Goal: Task Accomplishment & Management: Use online tool/utility

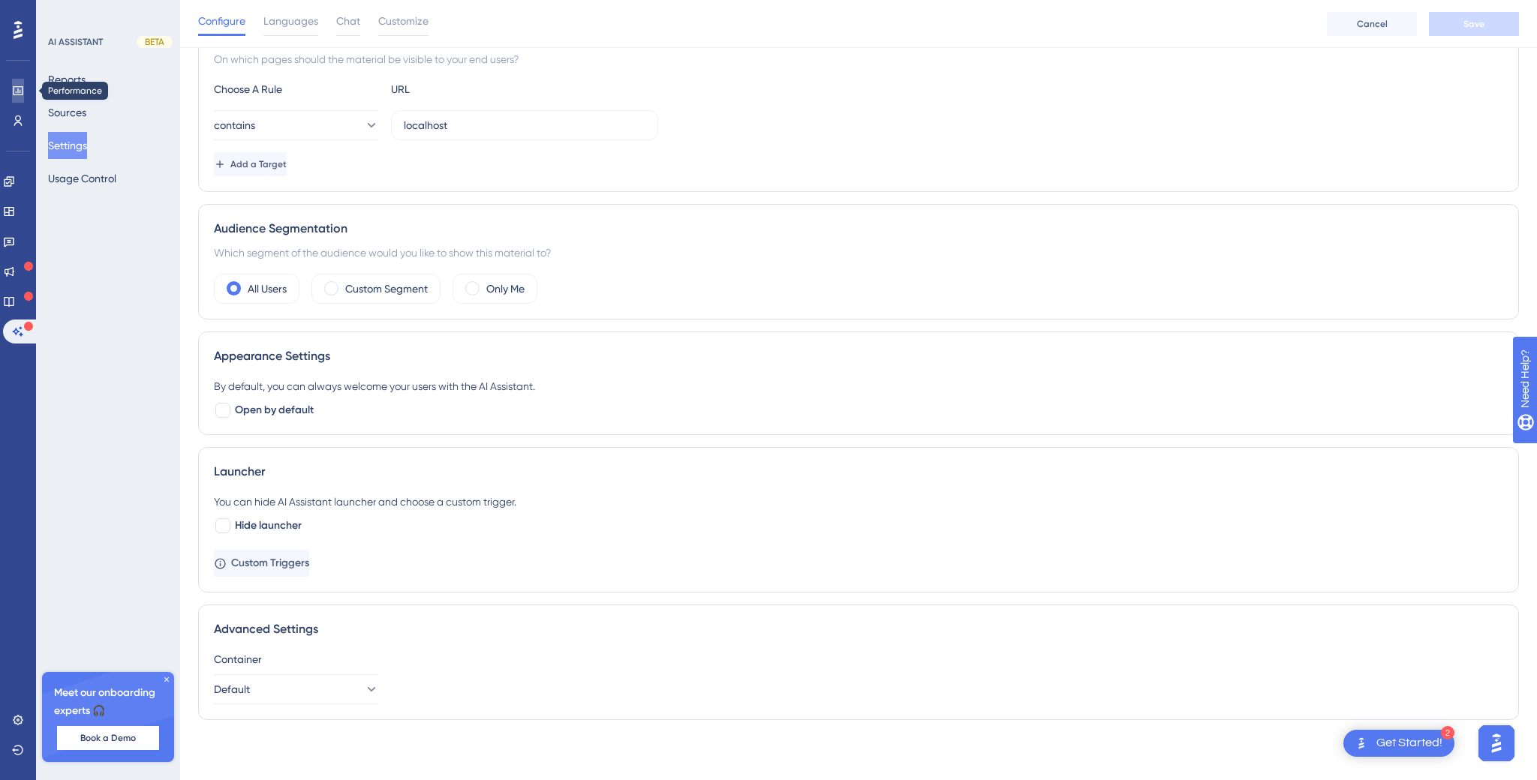
click at [12, 89] on icon at bounding box center [18, 91] width 12 height 12
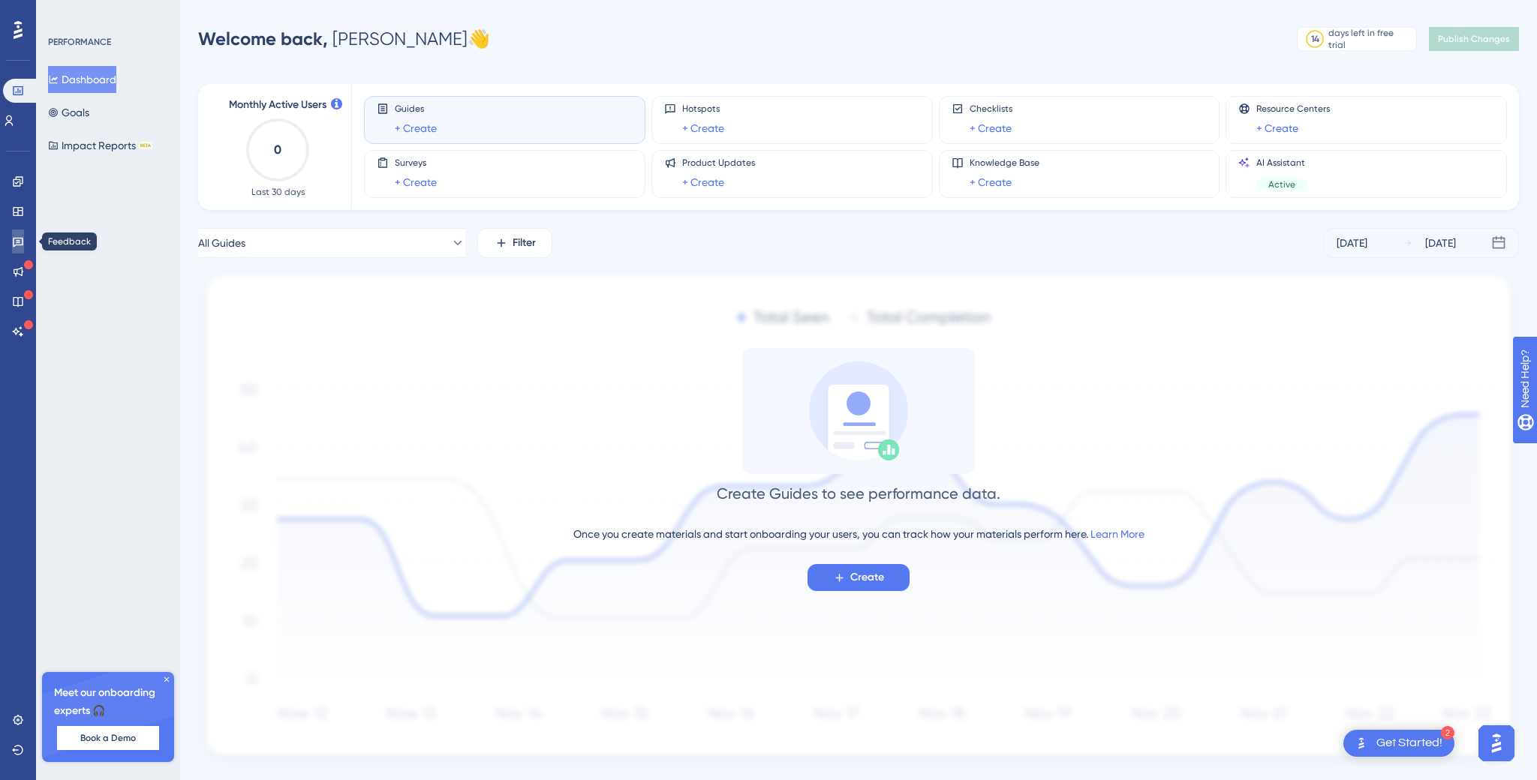
click at [18, 236] on icon at bounding box center [18, 242] width 12 height 12
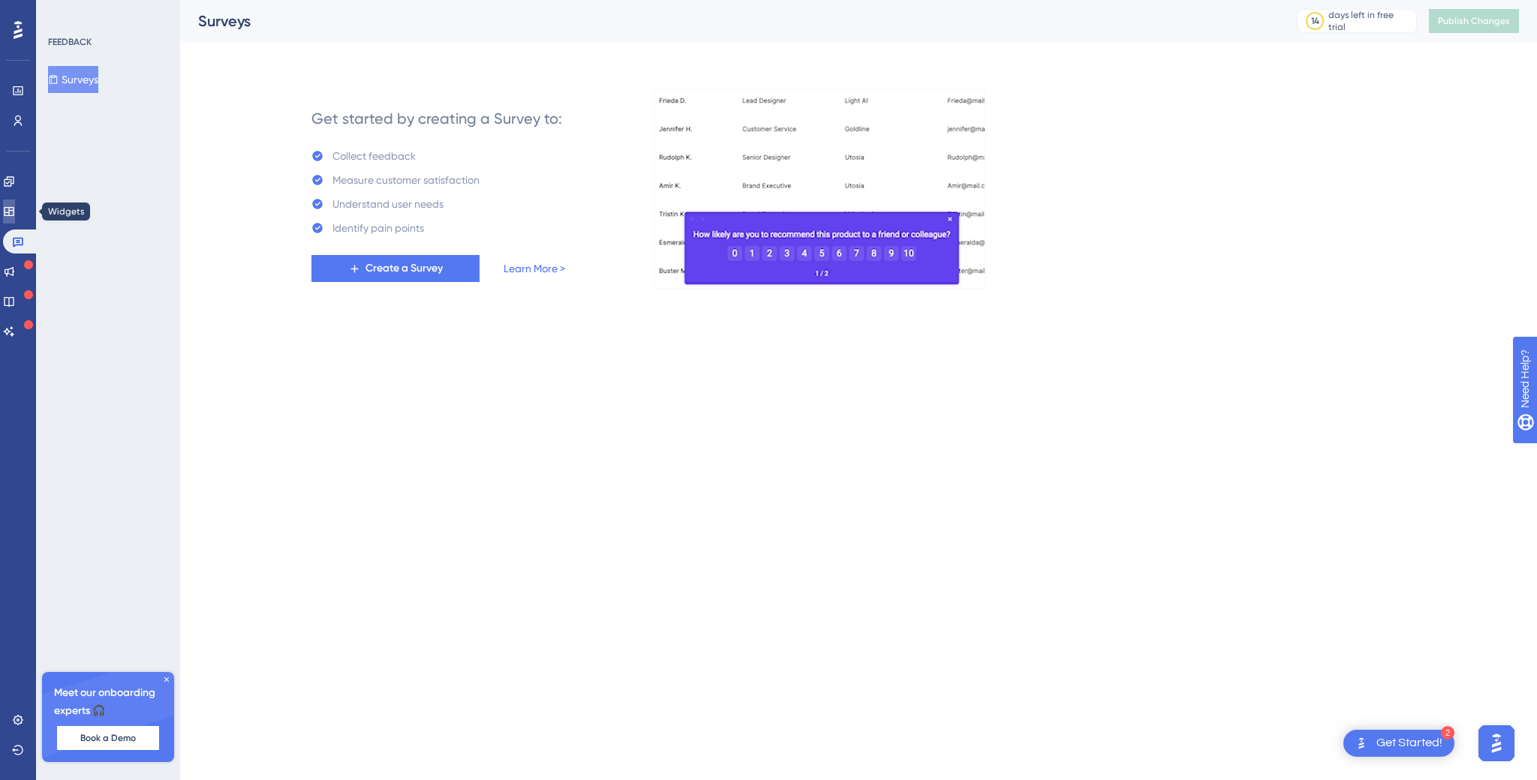
click at [14, 212] on icon at bounding box center [9, 211] width 10 height 9
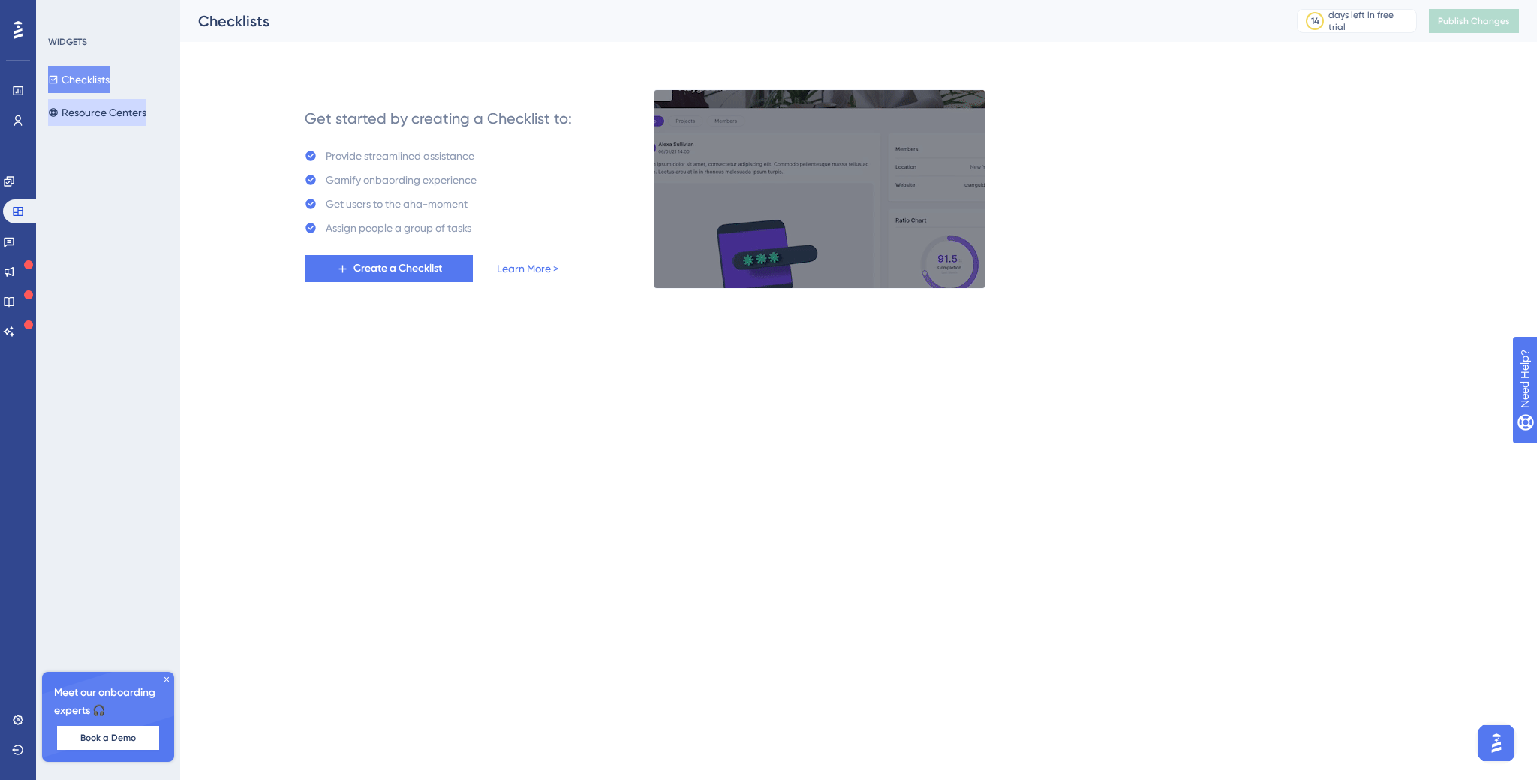
click at [124, 106] on button "Resource Centers" at bounding box center [97, 112] width 98 height 27
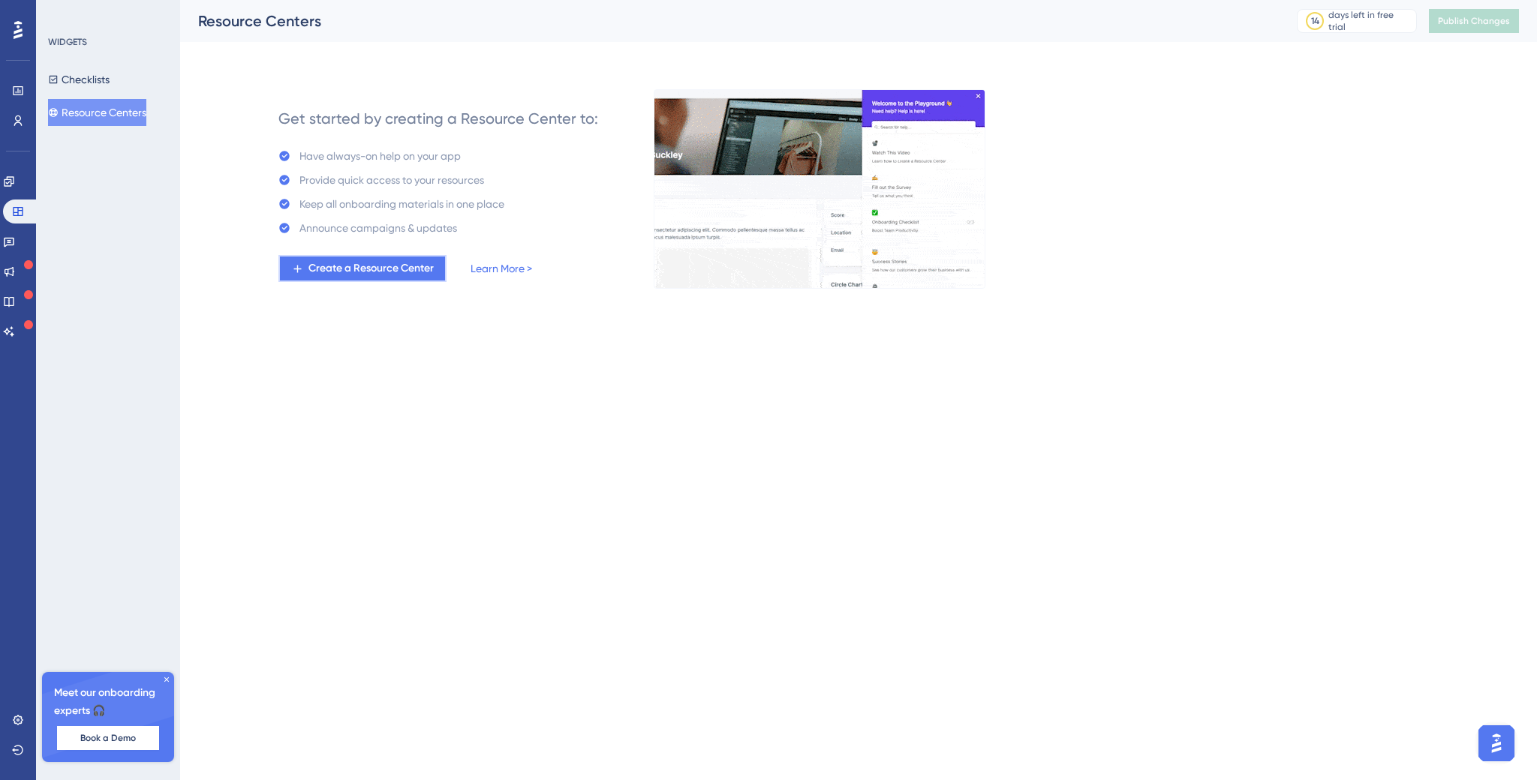
click at [365, 269] on span "Create a Resource Center" at bounding box center [370, 269] width 125 height 18
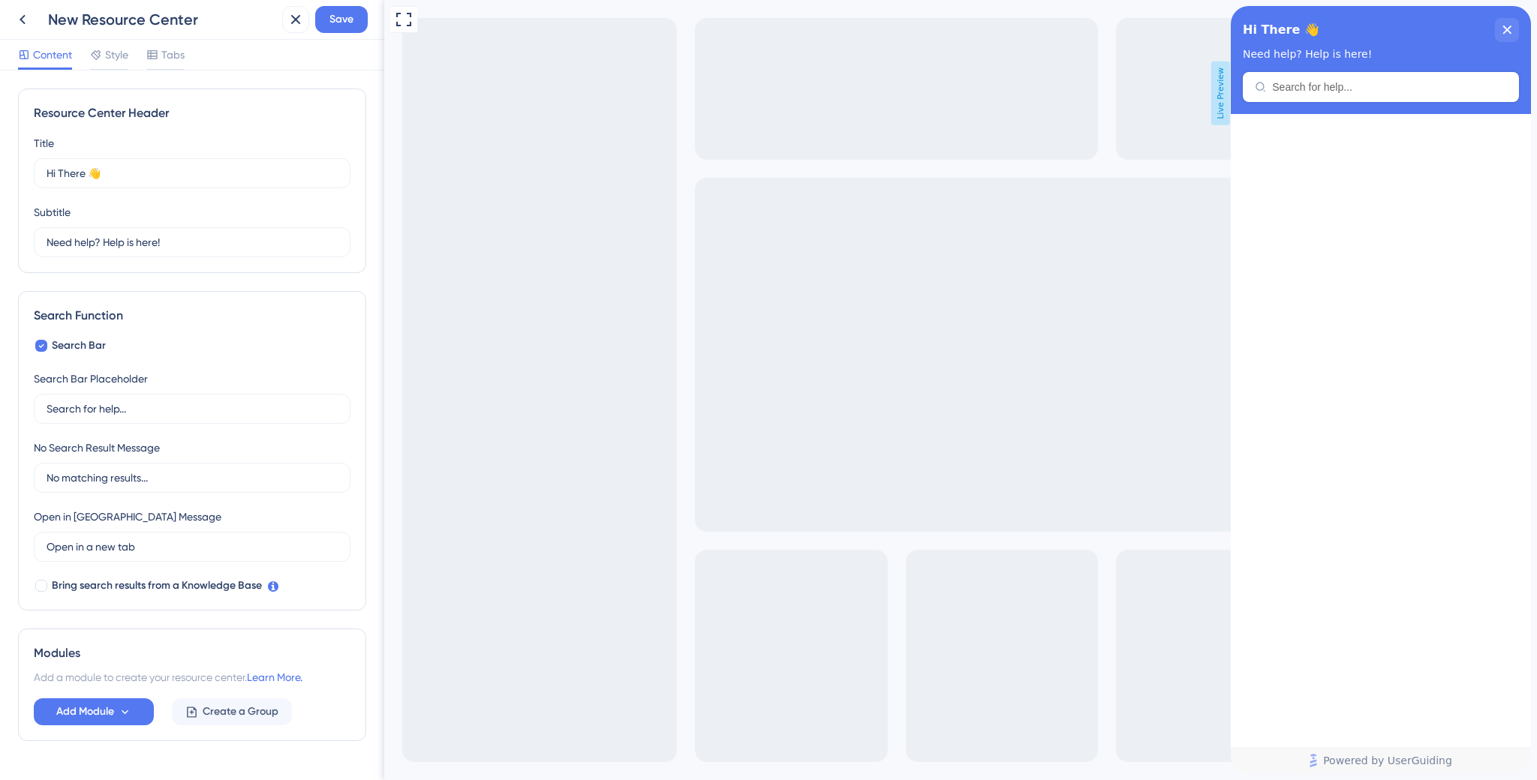
scroll to position [39, 0]
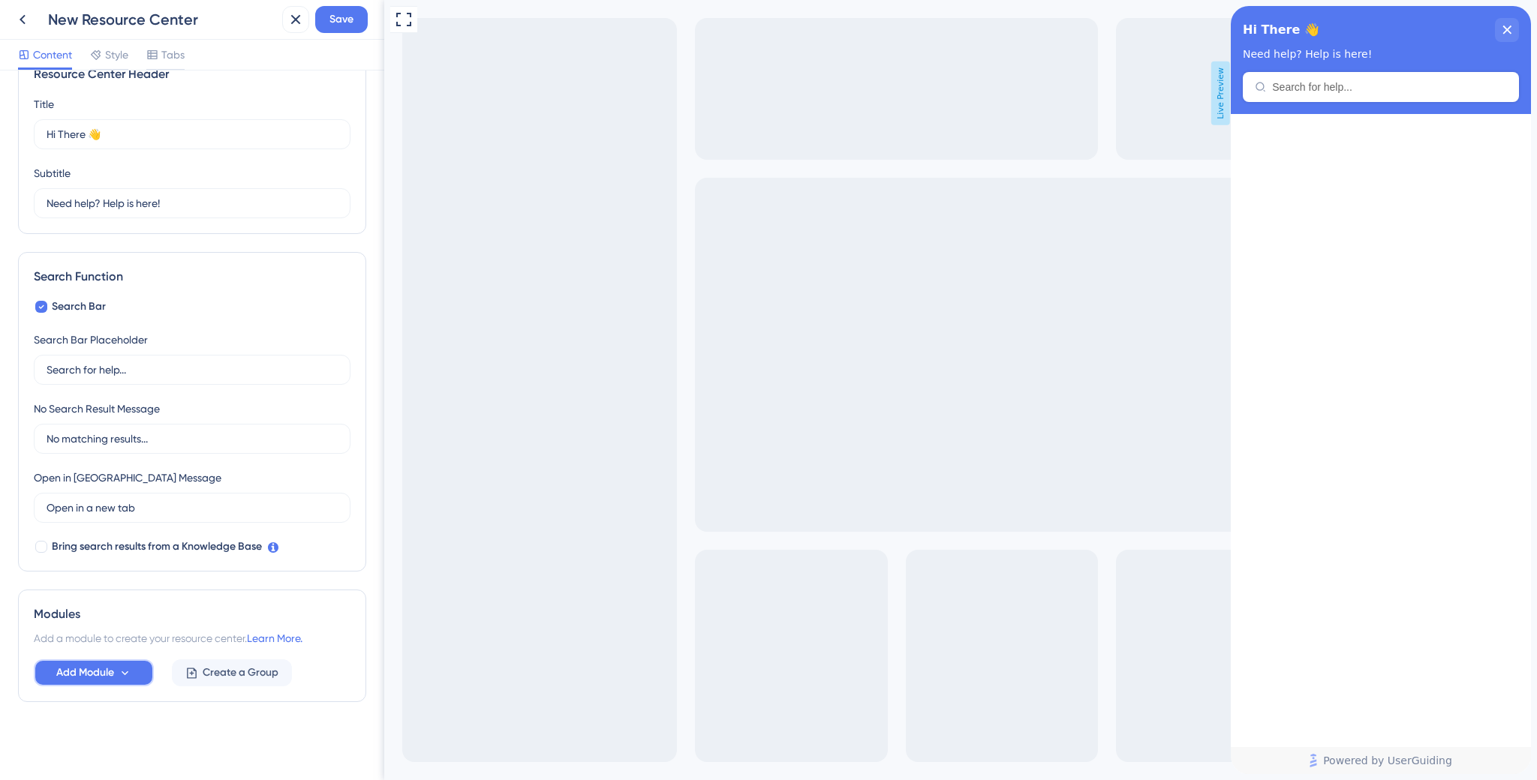
click at [128, 673] on icon at bounding box center [125, 673] width 13 height 13
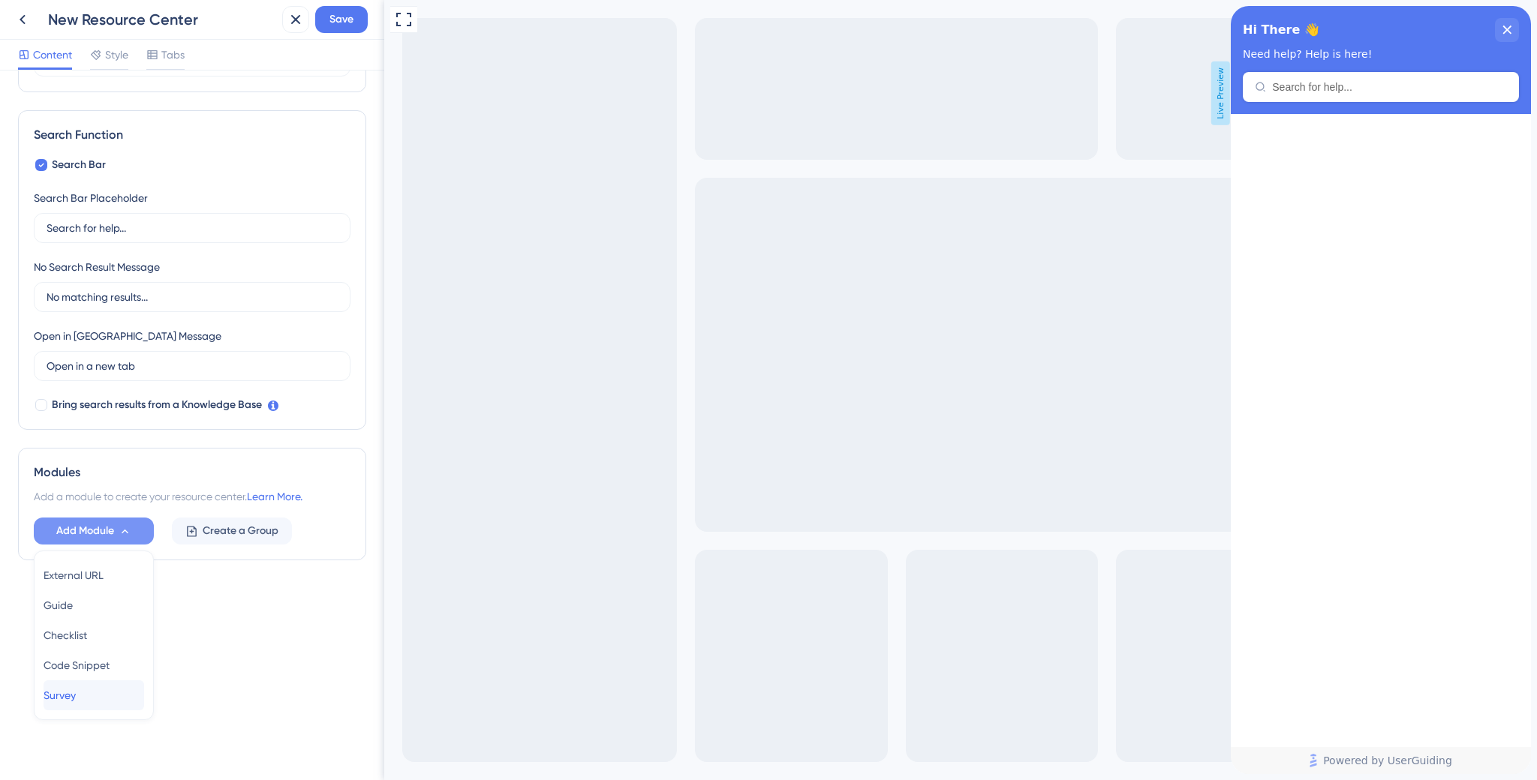
click at [97, 693] on div "Survey Survey" at bounding box center [94, 696] width 101 height 30
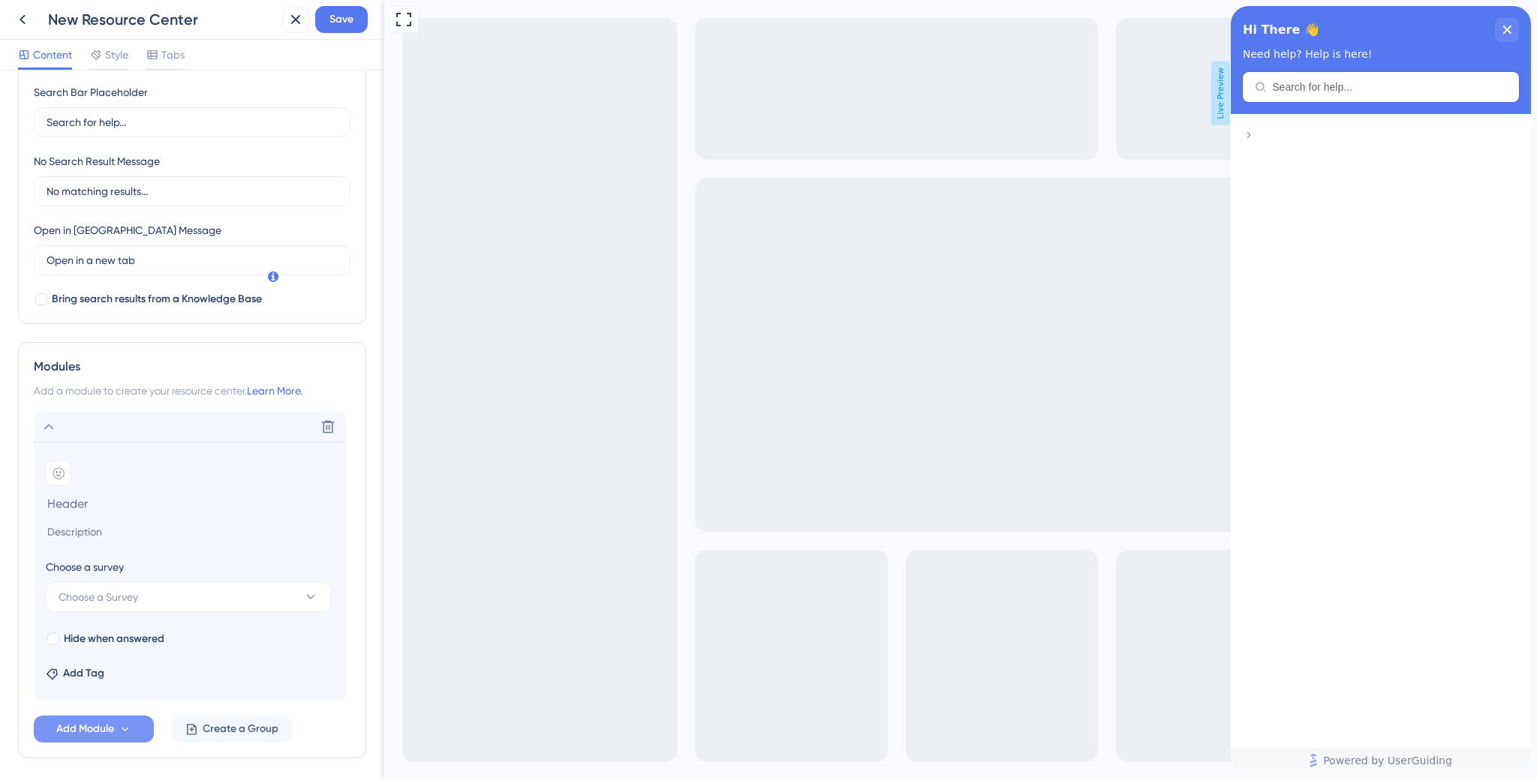
scroll to position [343, 0]
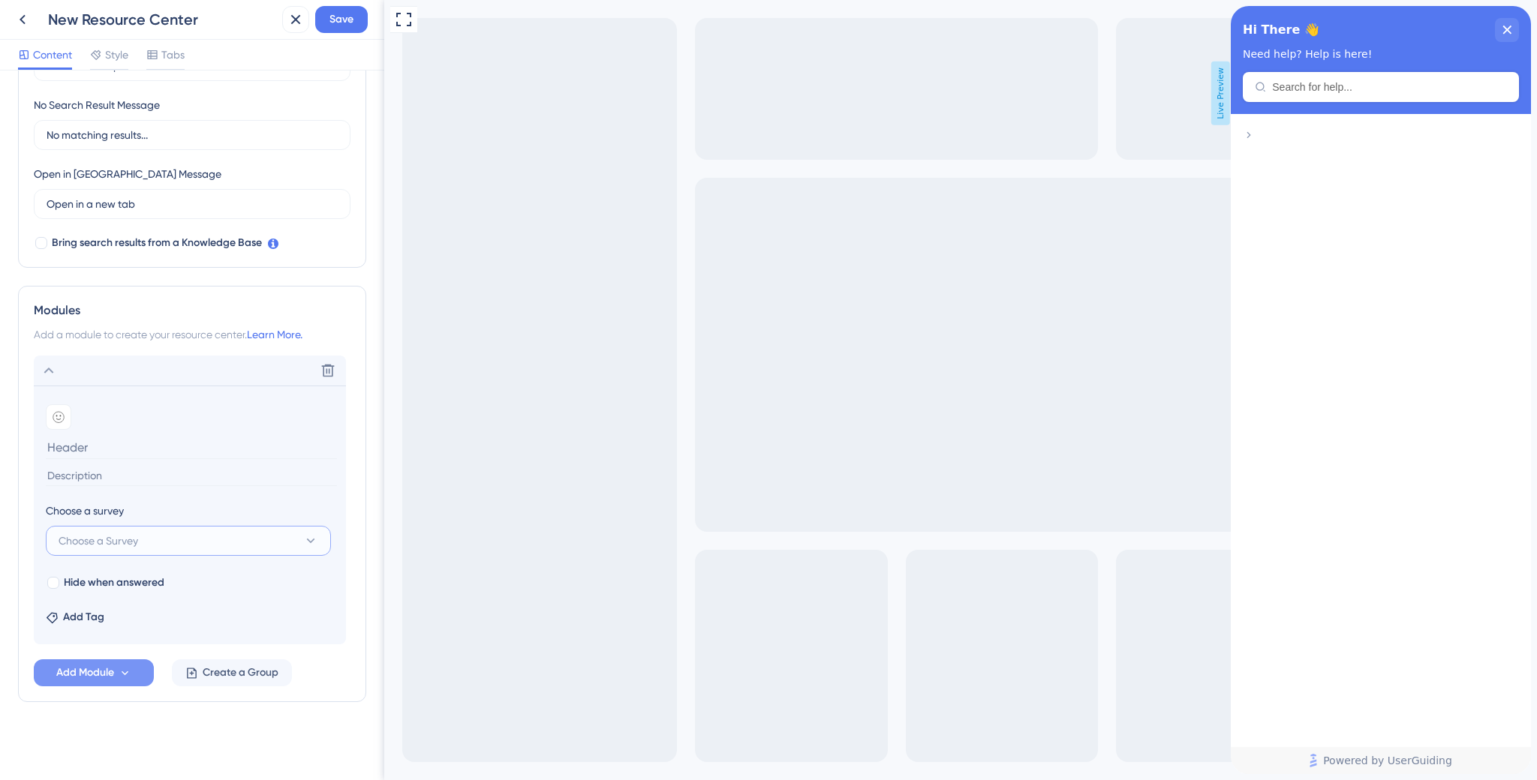
click at [129, 531] on button "Choose a Survey" at bounding box center [188, 541] width 285 height 30
click at [130, 533] on span "Choose a Survey" at bounding box center [99, 541] width 80 height 18
click at [246, 434] on section "Add emoji" at bounding box center [190, 444] width 288 height 80
click at [61, 411] on icon at bounding box center [59, 417] width 12 height 12
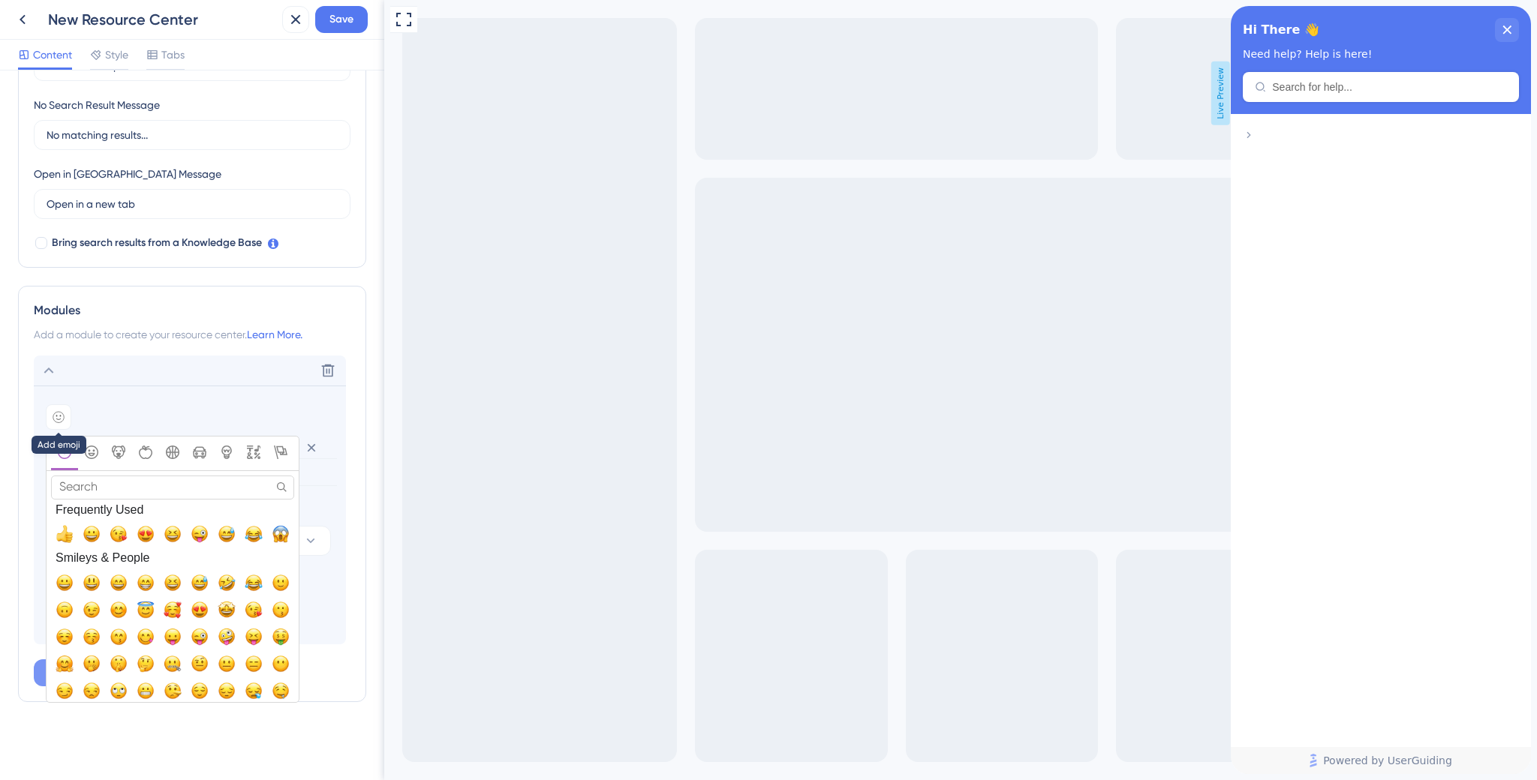
click at [61, 411] on icon at bounding box center [59, 417] width 12 height 12
click at [188, 317] on div "Modules" at bounding box center [192, 311] width 317 height 18
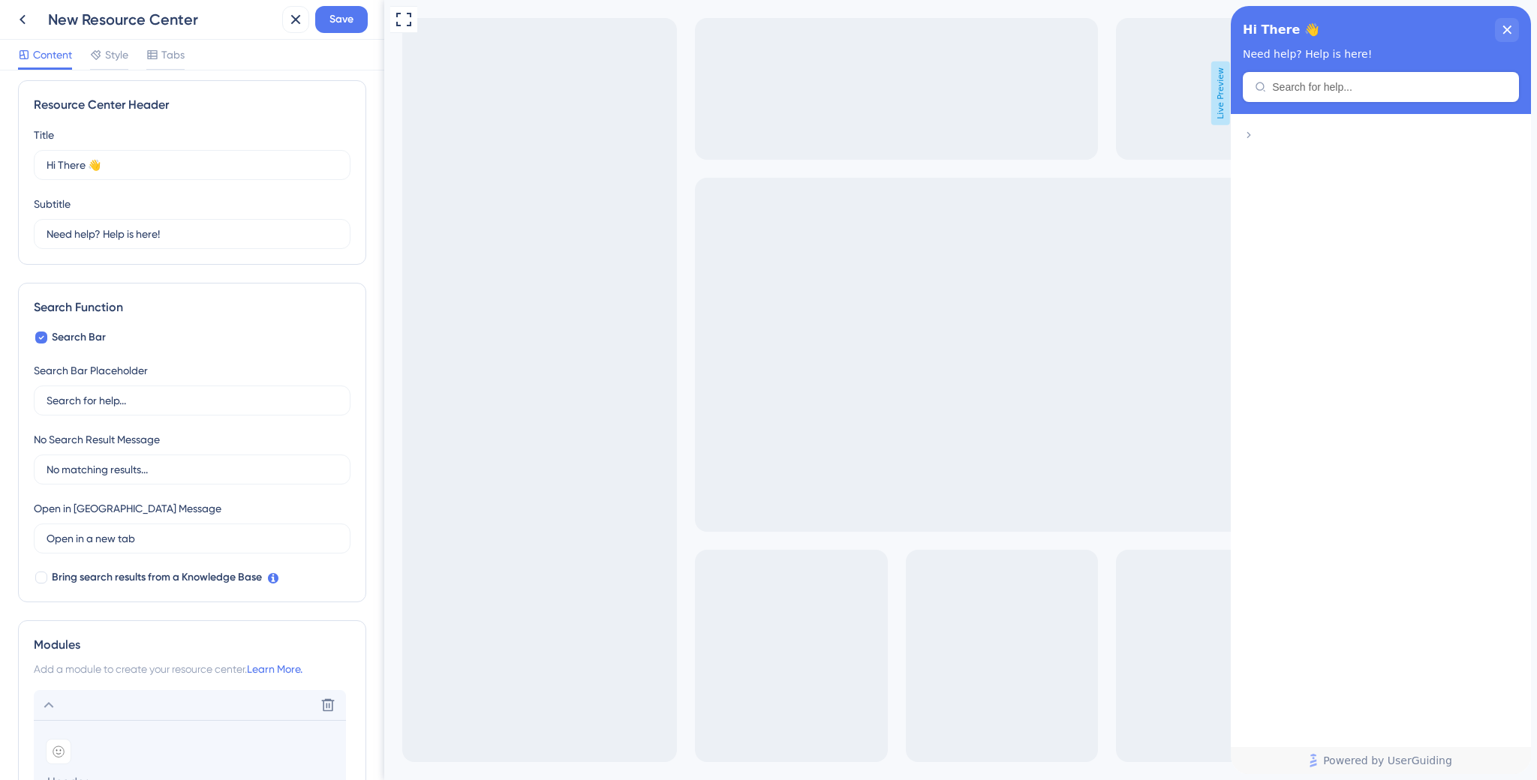
scroll to position [0, 0]
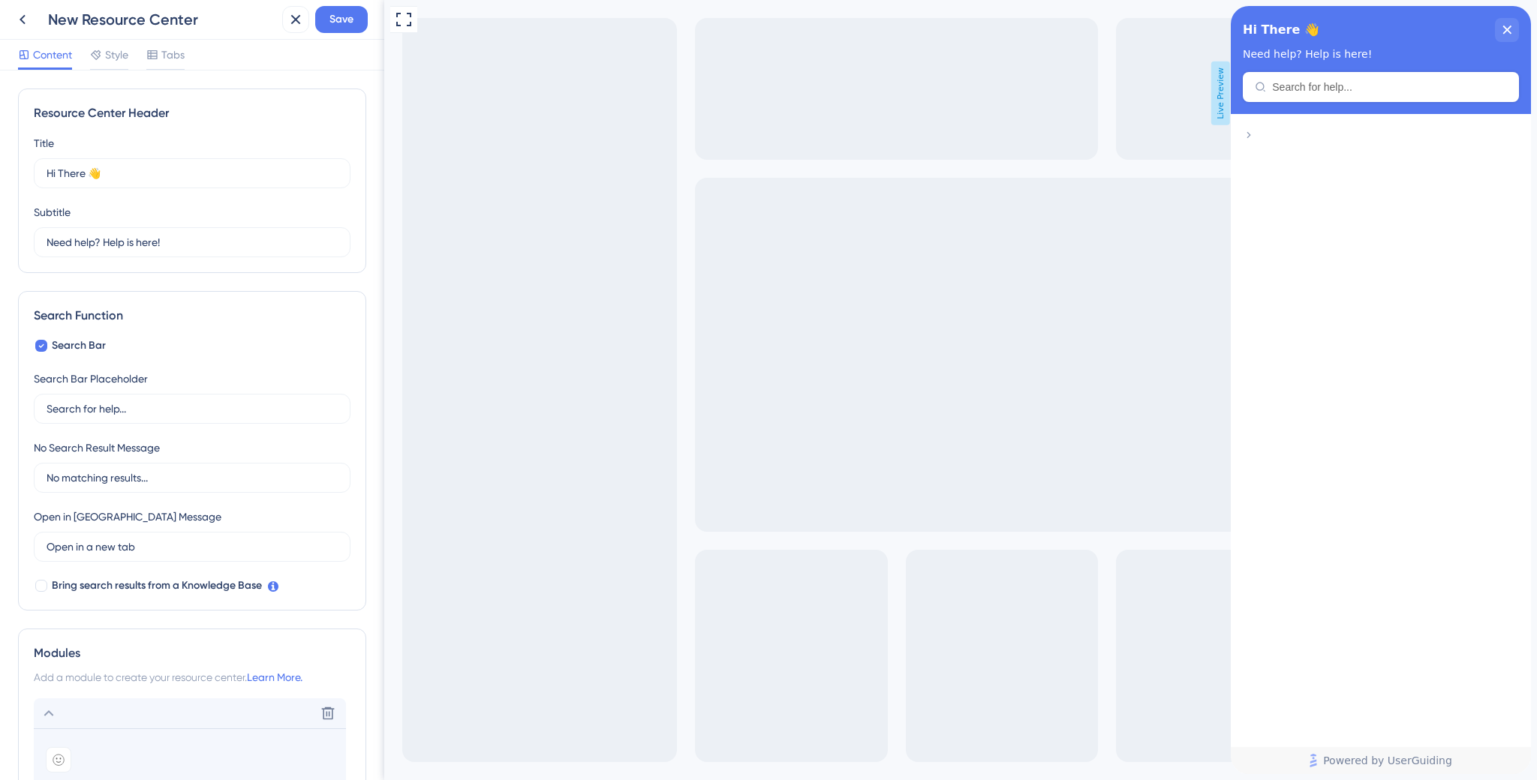
click at [103, 44] on div "Content Style Tabs" at bounding box center [192, 55] width 384 height 31
click at [105, 53] on div "Style" at bounding box center [109, 55] width 38 height 18
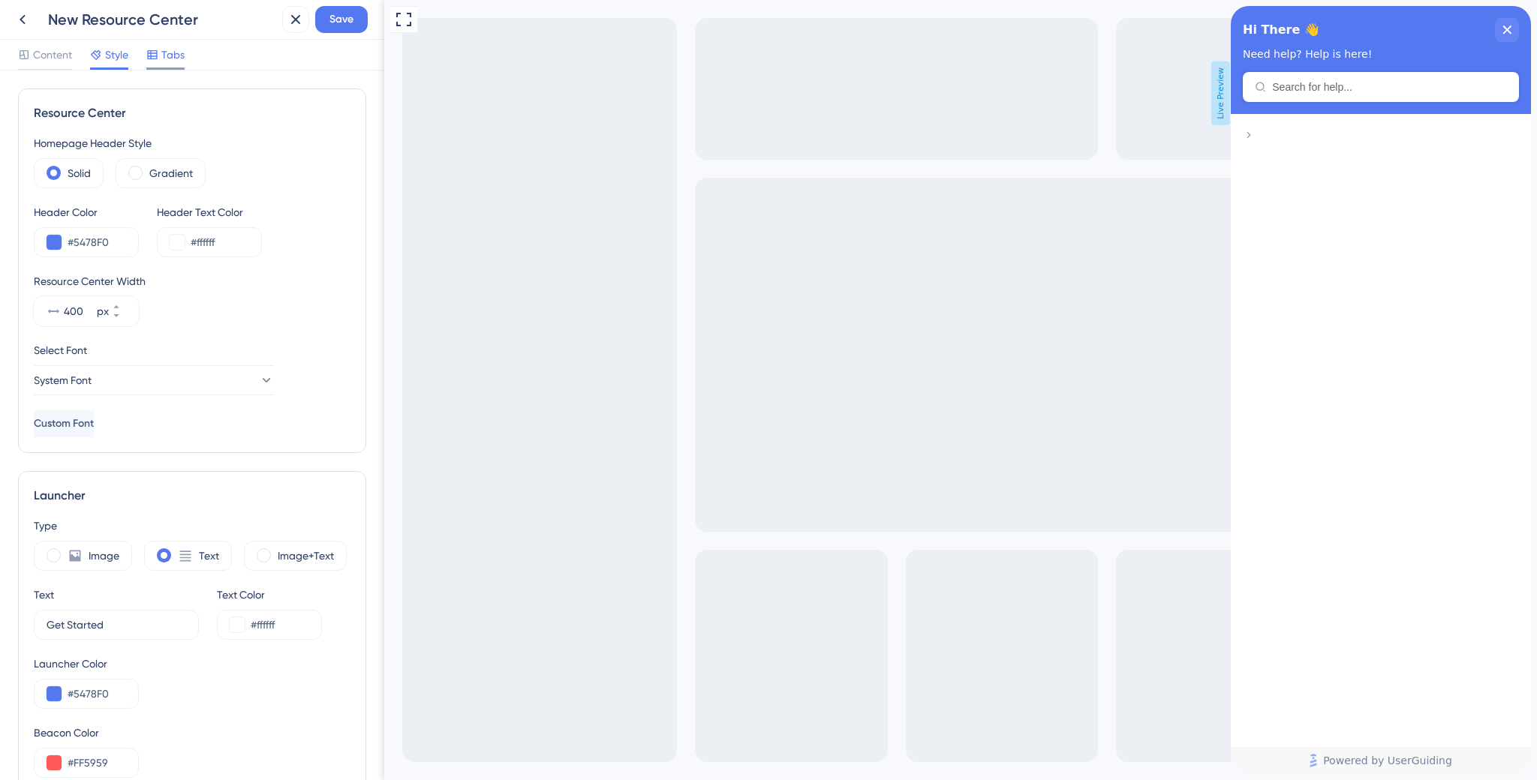
click at [163, 46] on span "Tabs" at bounding box center [172, 55] width 23 height 18
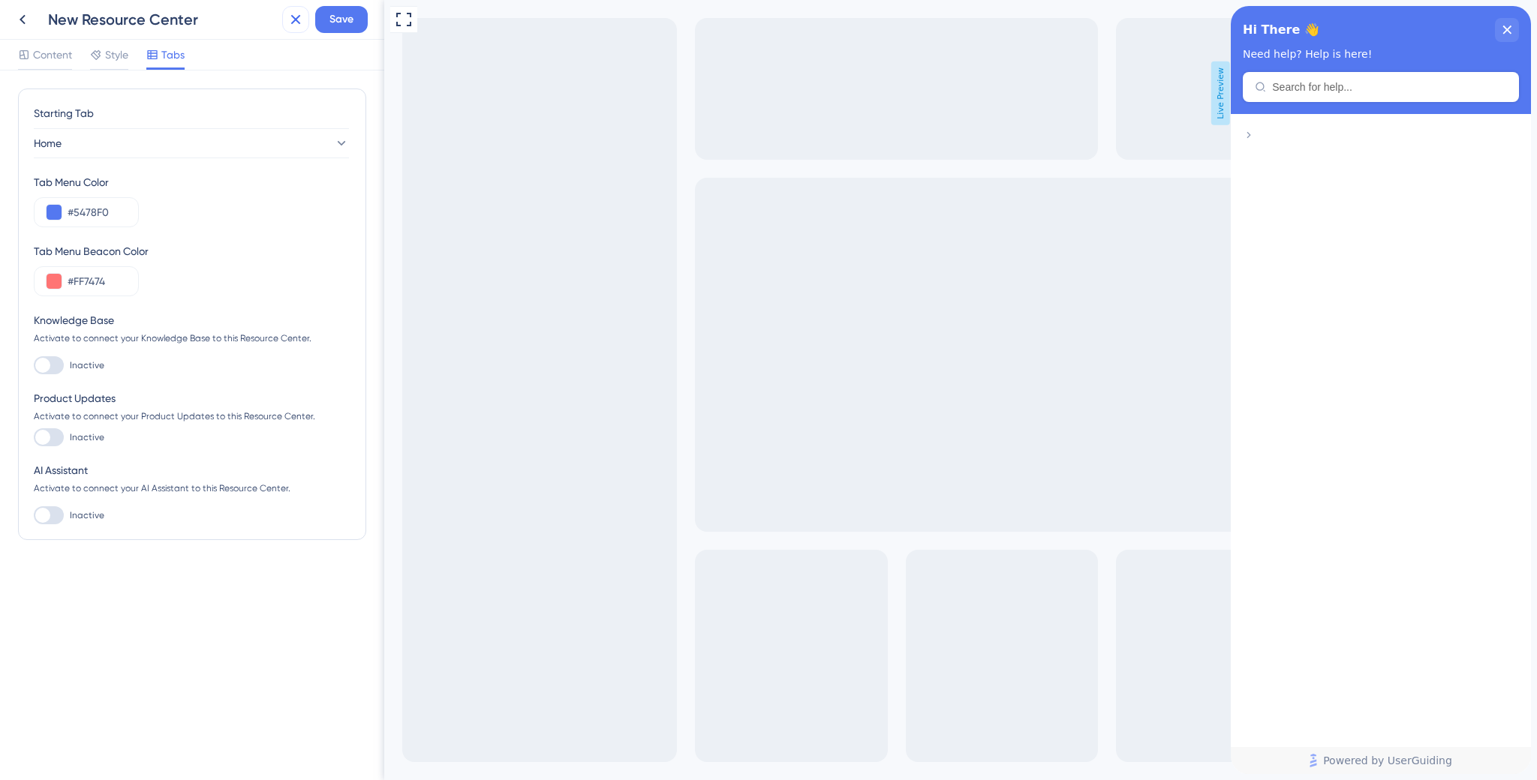
click at [296, 13] on icon at bounding box center [296, 20] width 18 height 18
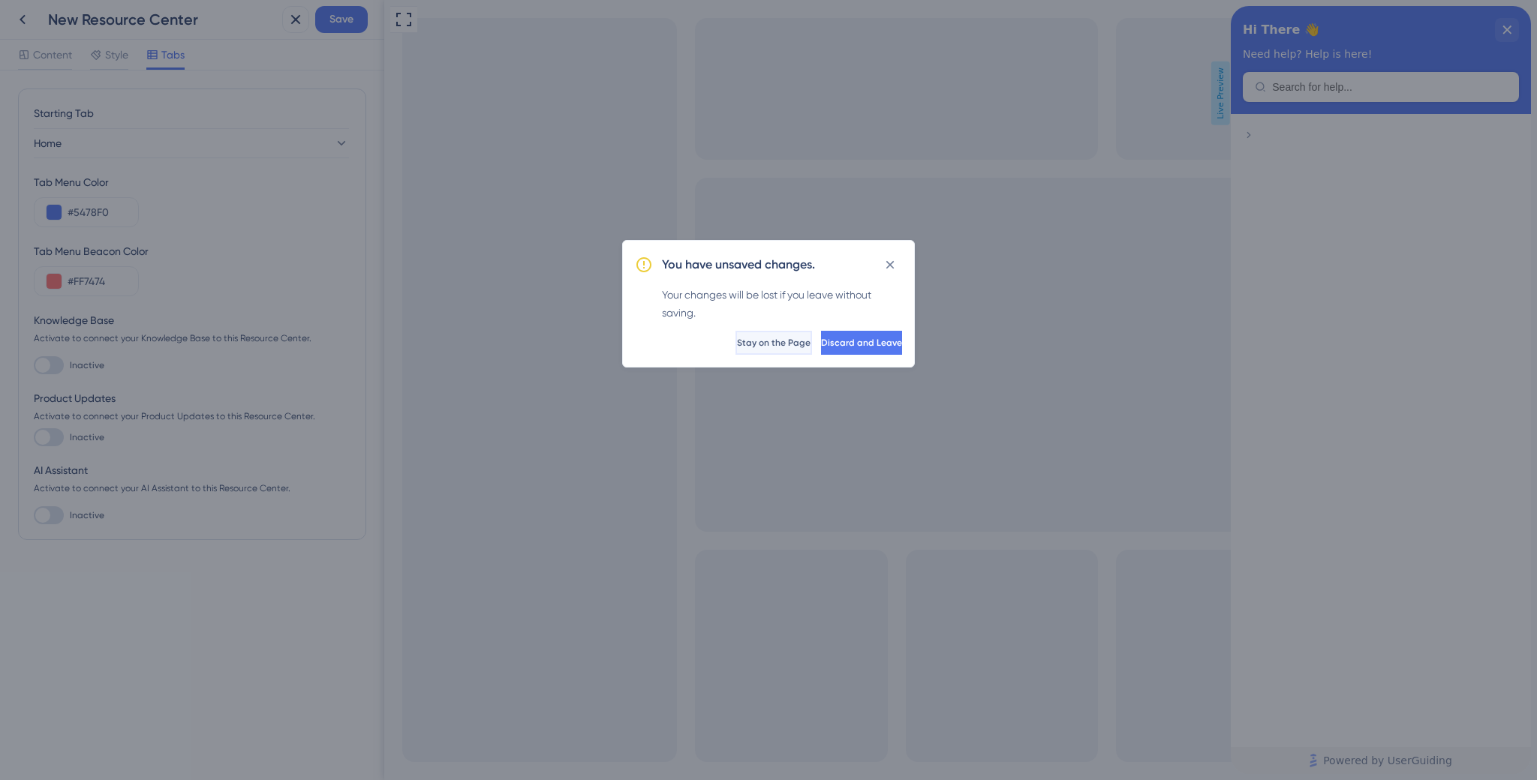
click at [737, 342] on span "Stay on the Page" at bounding box center [774, 343] width 74 height 12
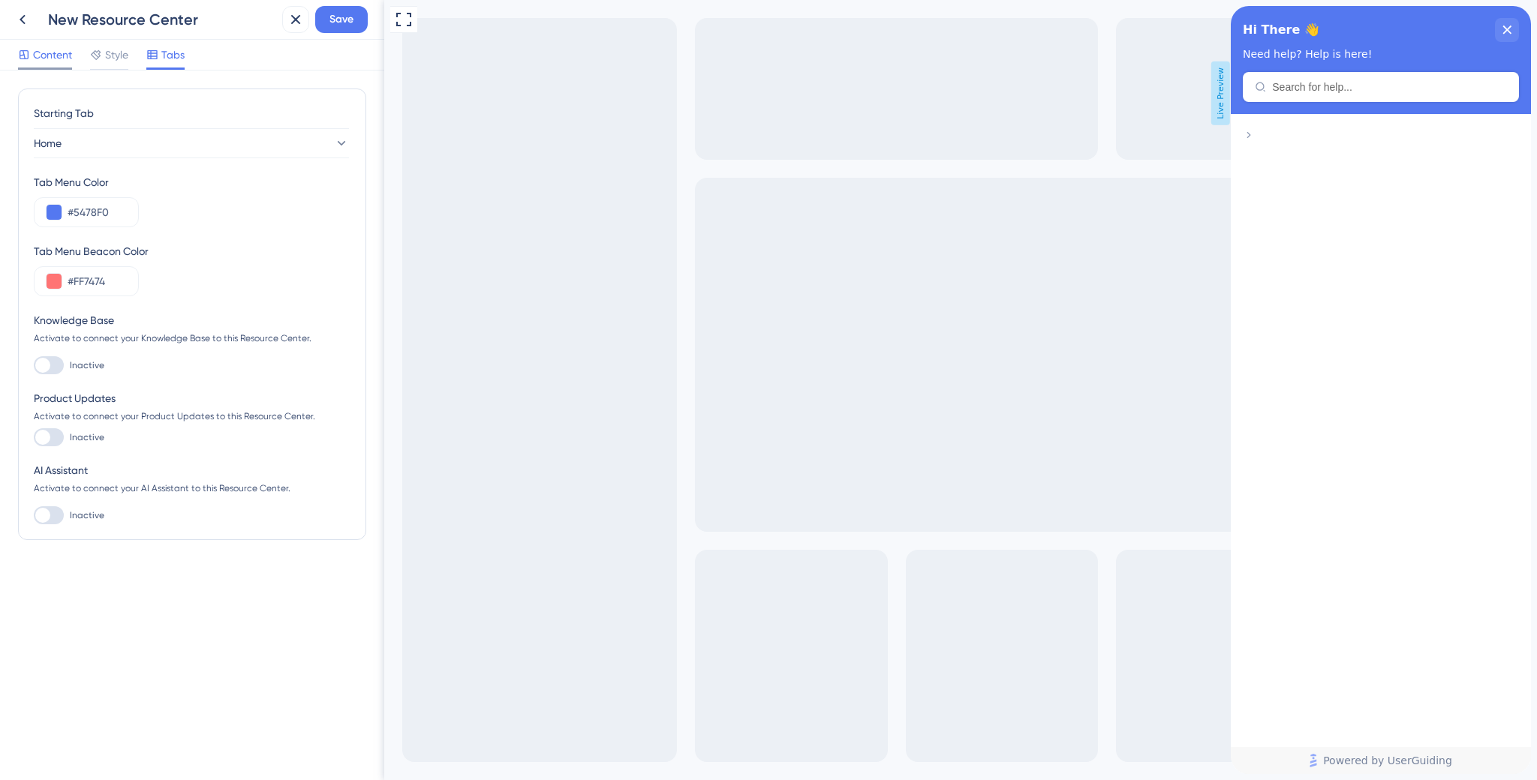
click at [56, 53] on span "Content" at bounding box center [52, 55] width 39 height 18
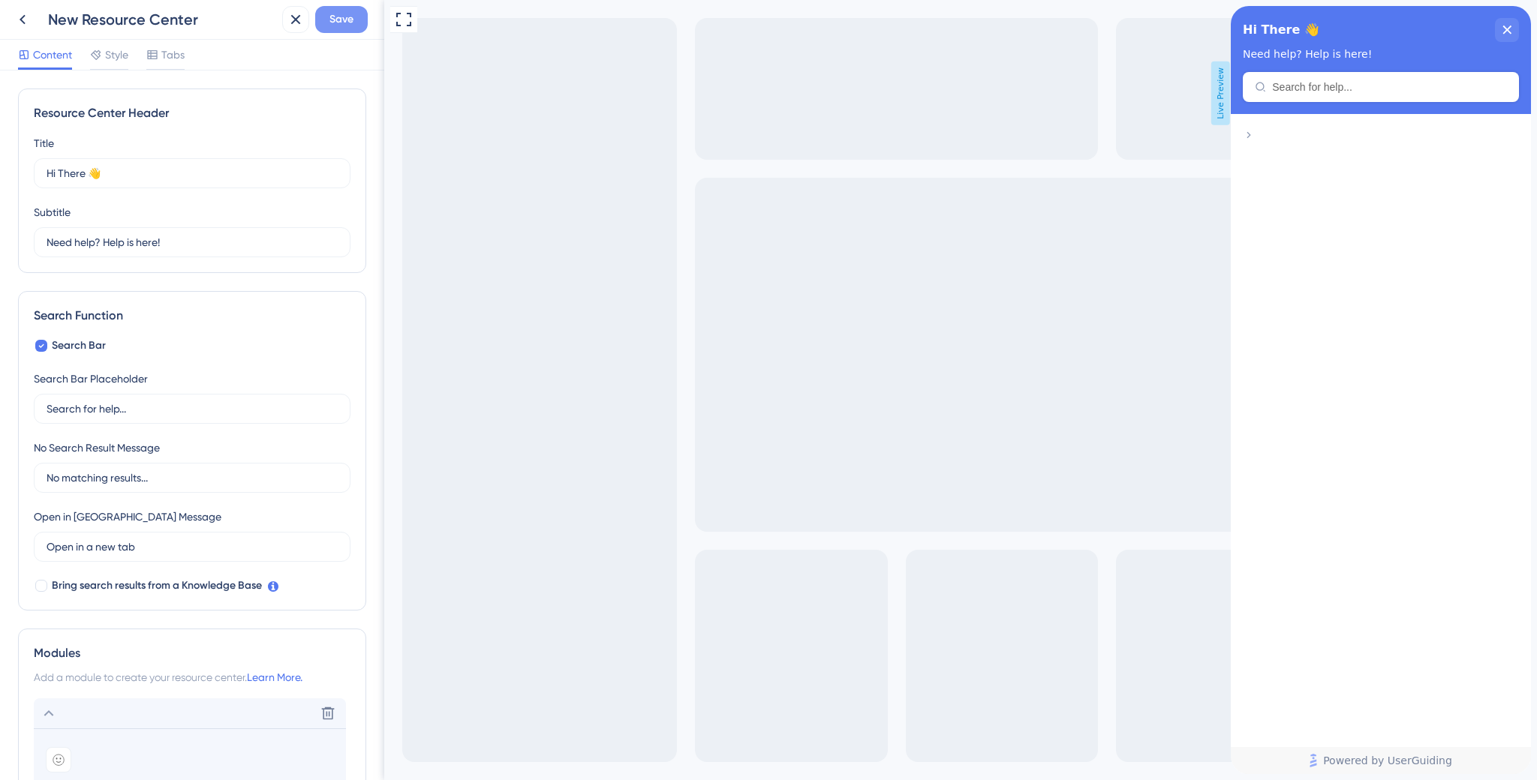
click at [346, 11] on span "Save" at bounding box center [341, 20] width 24 height 18
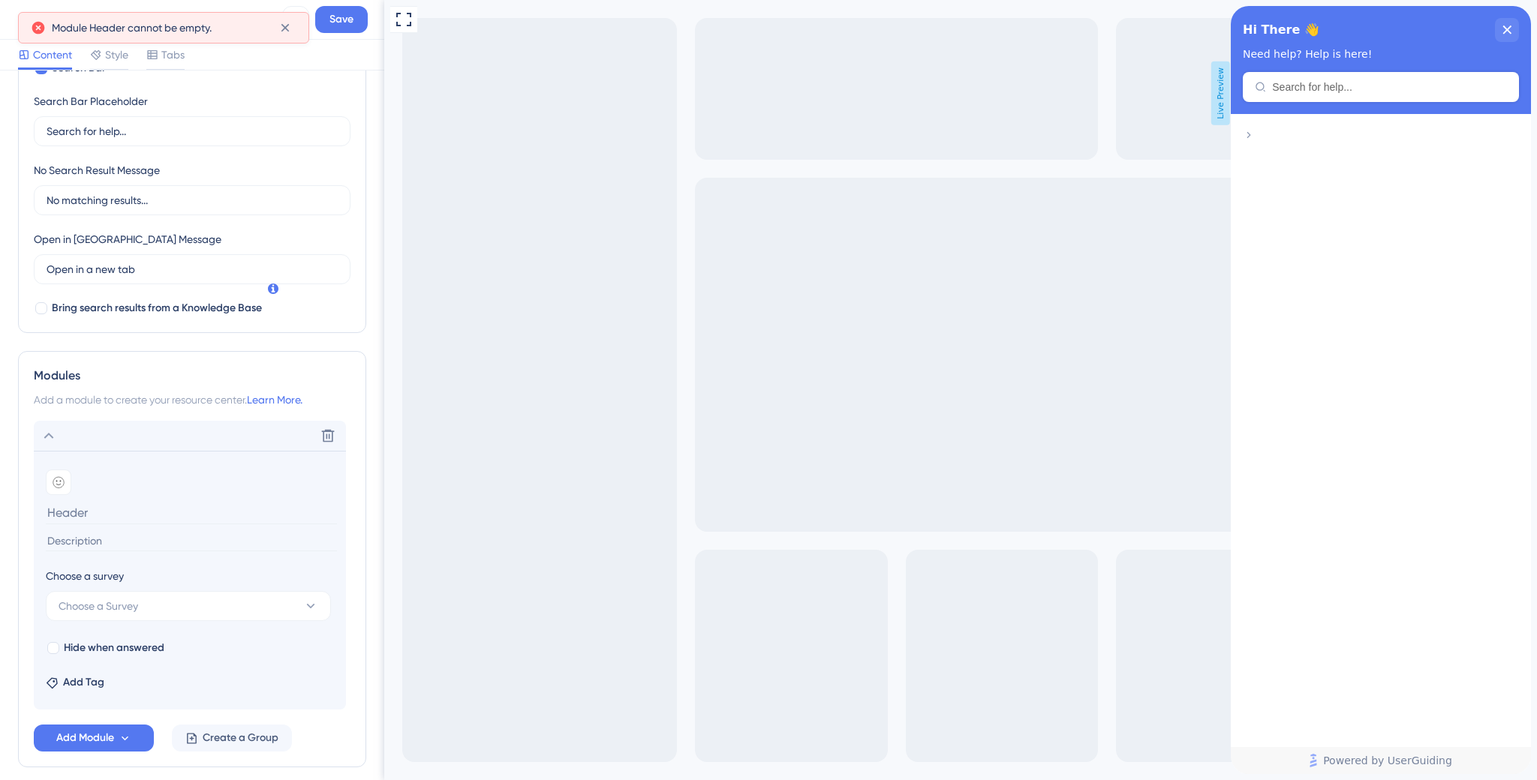
scroll to position [298, 0]
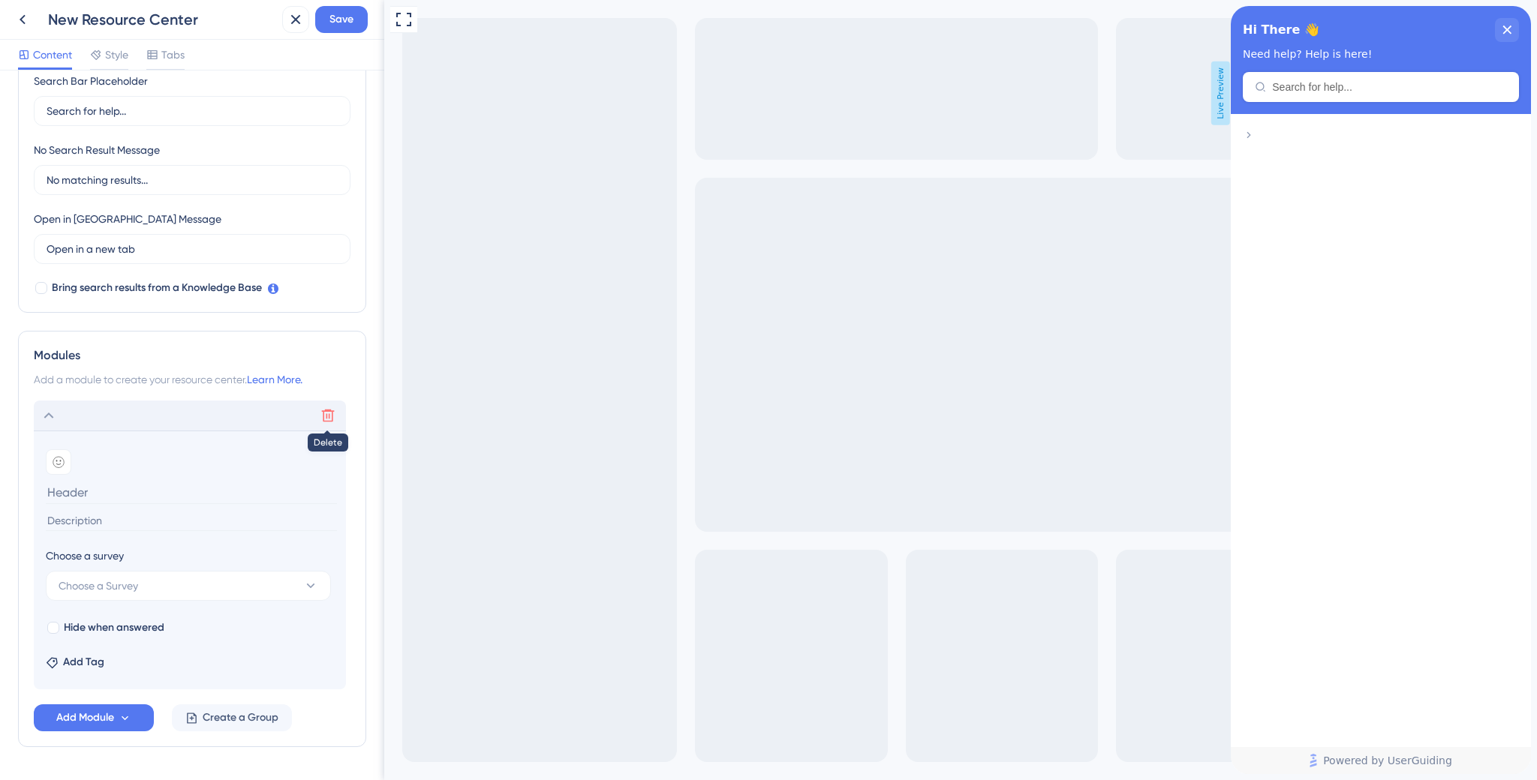
click at [327, 414] on icon at bounding box center [327, 415] width 15 height 15
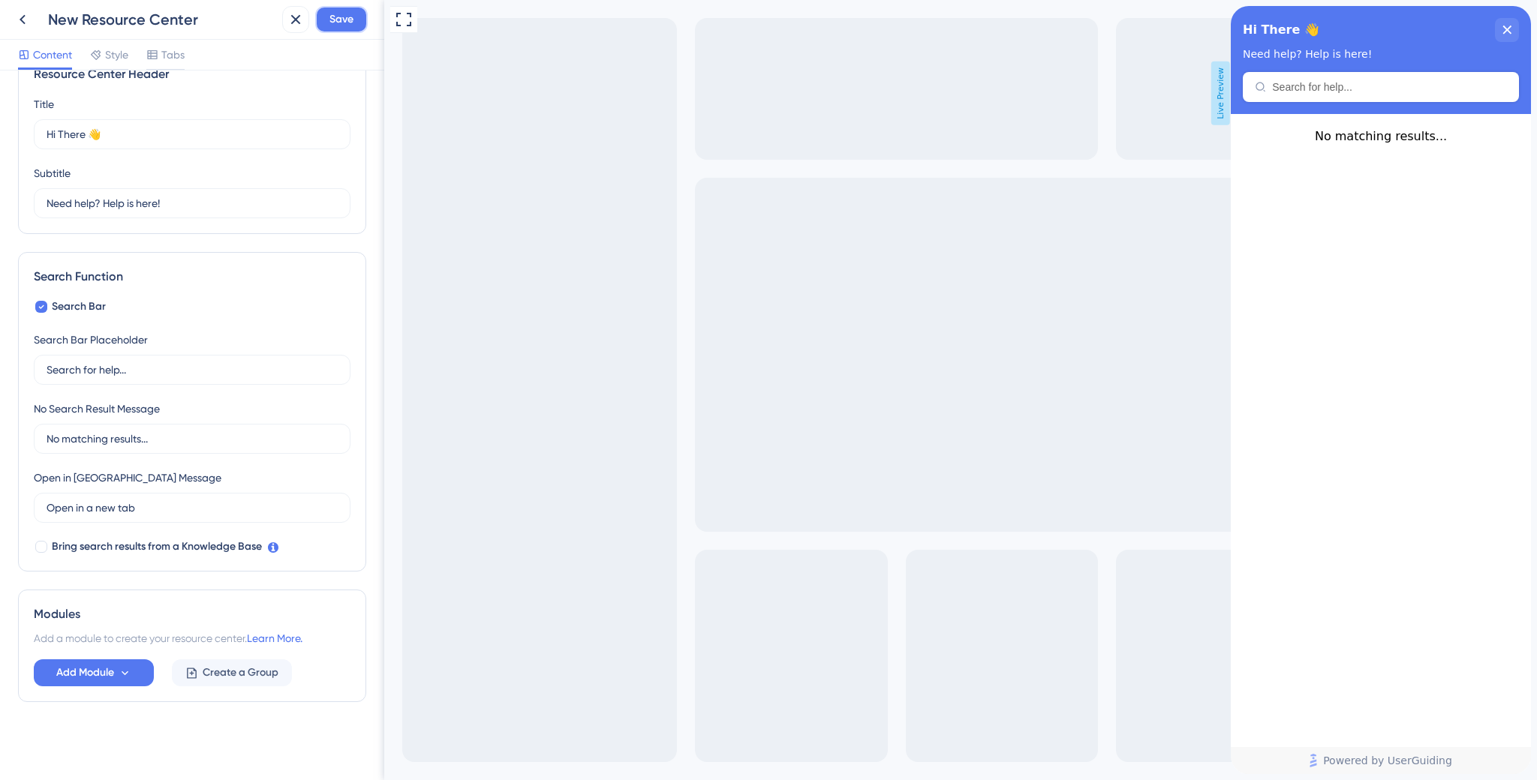
click at [342, 19] on span "Save" at bounding box center [341, 20] width 24 height 18
click at [284, 31] on icon at bounding box center [285, 27] width 15 height 15
click at [293, 20] on icon at bounding box center [296, 20] width 18 height 18
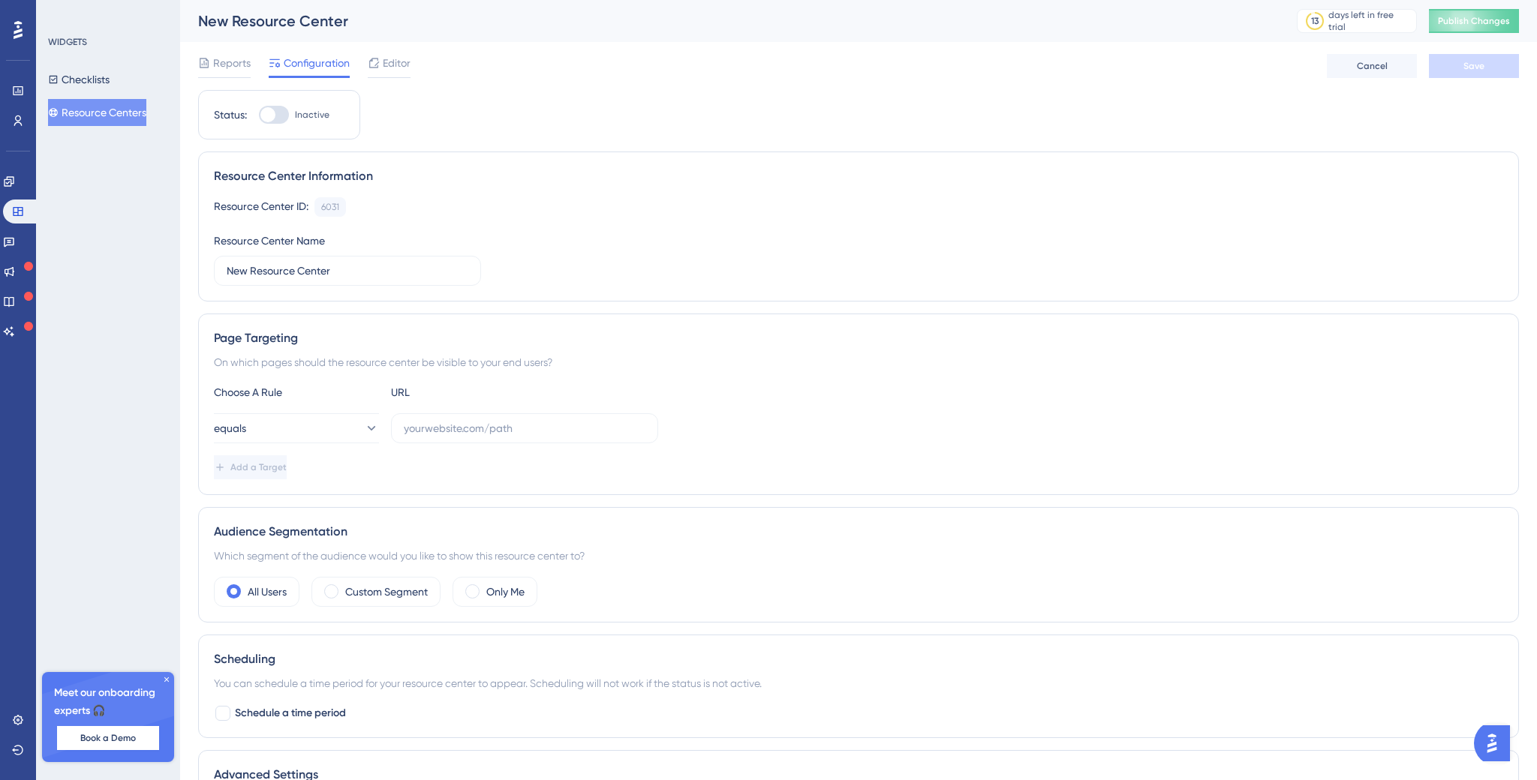
scroll to position [182, 0]
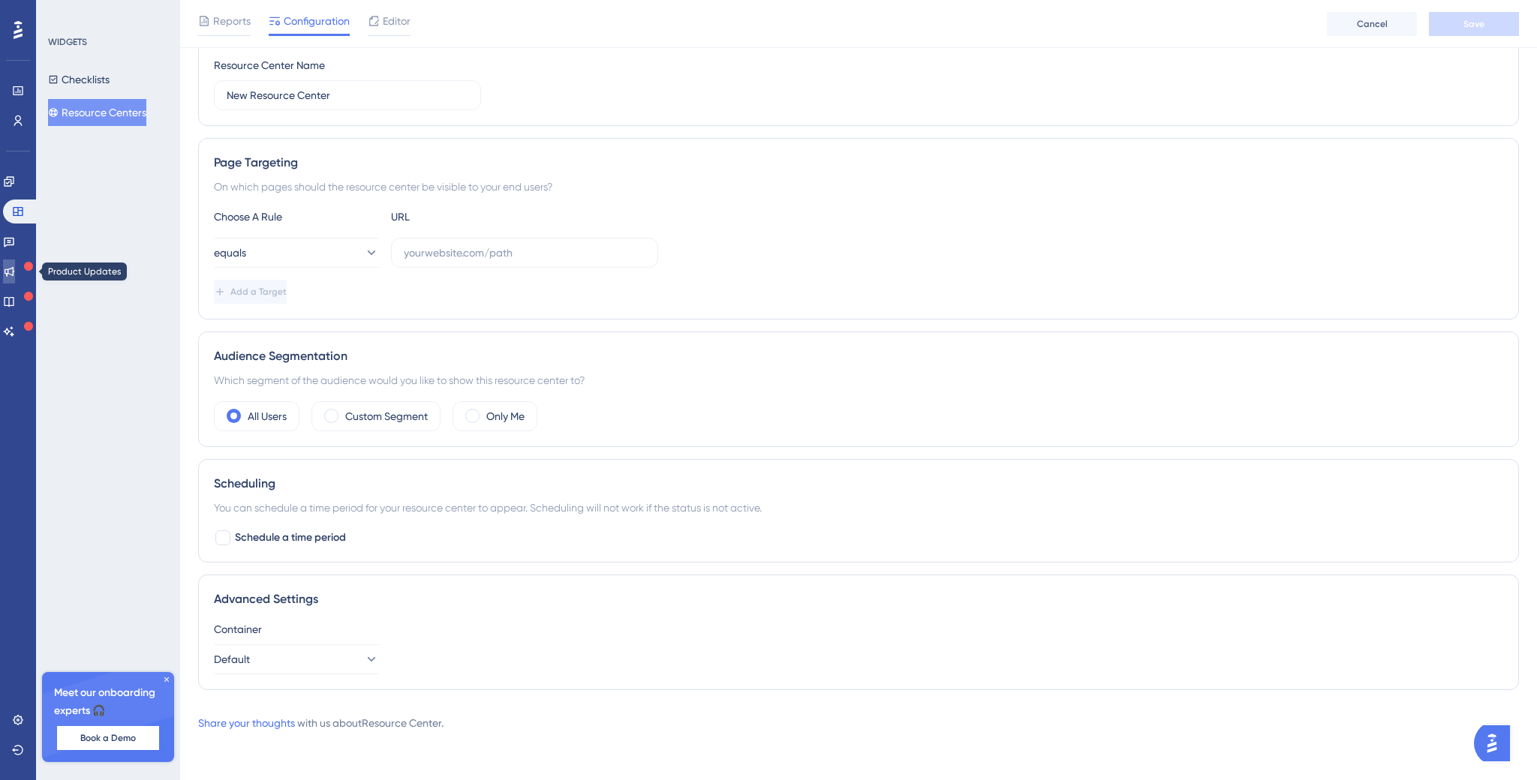
click at [14, 268] on icon at bounding box center [10, 272] width 10 height 10
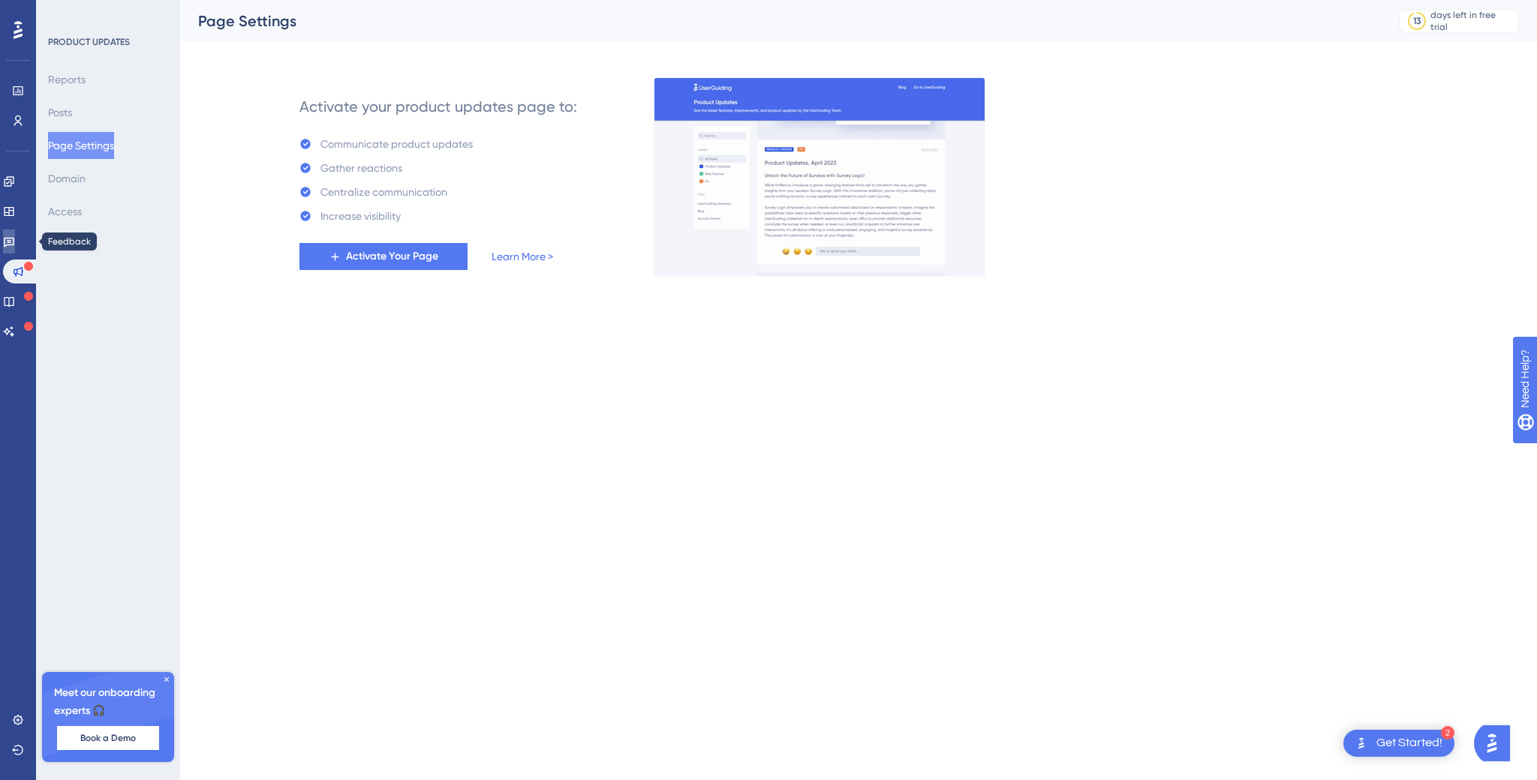
click at [15, 235] on link at bounding box center [9, 242] width 12 height 24
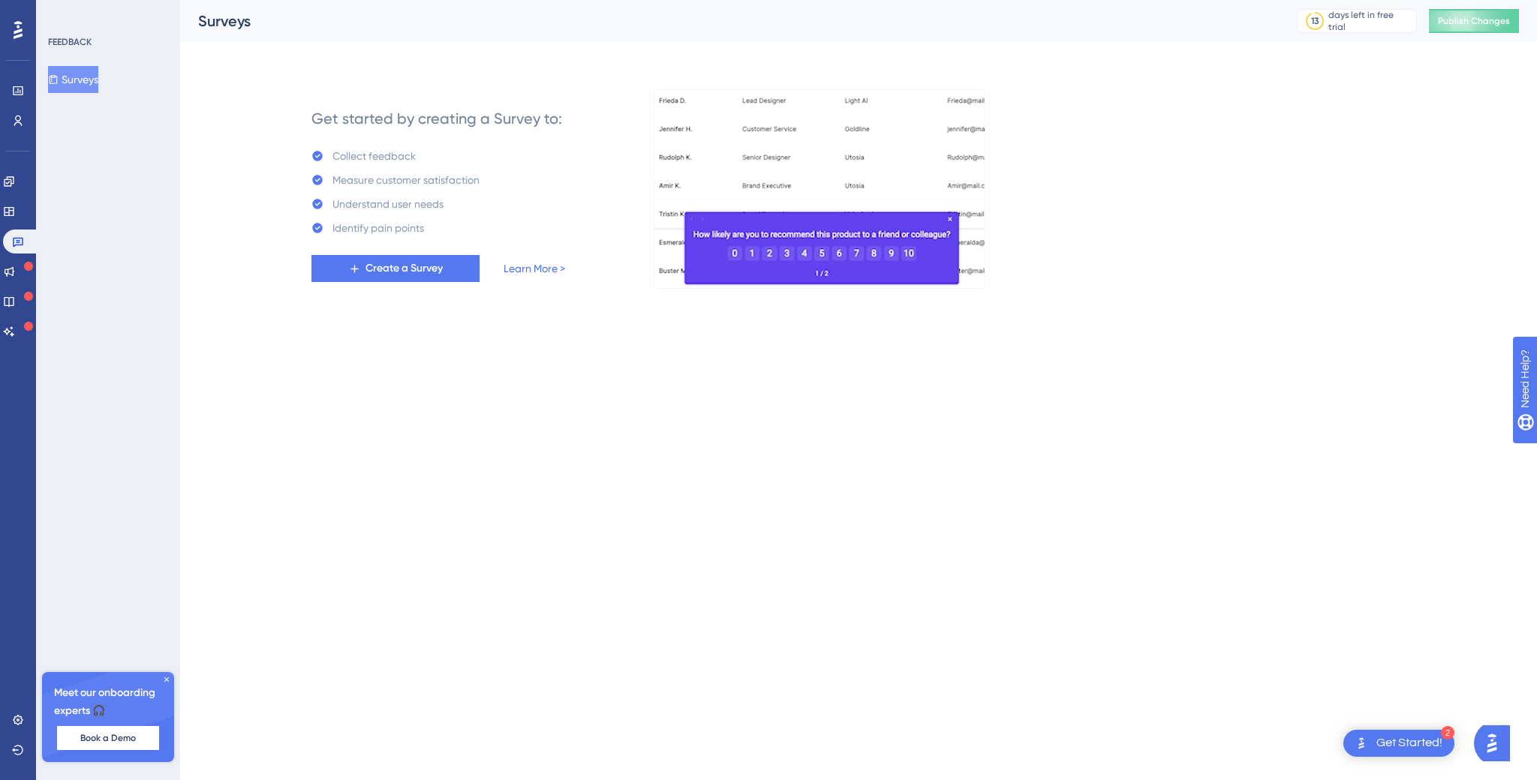
click at [199, 187] on div "Get started by creating a Survey to: Collect feedback Measure customer satisfac…" at bounding box center [858, 171] width 1321 height 234
